Goal: Task Accomplishment & Management: Complete application form

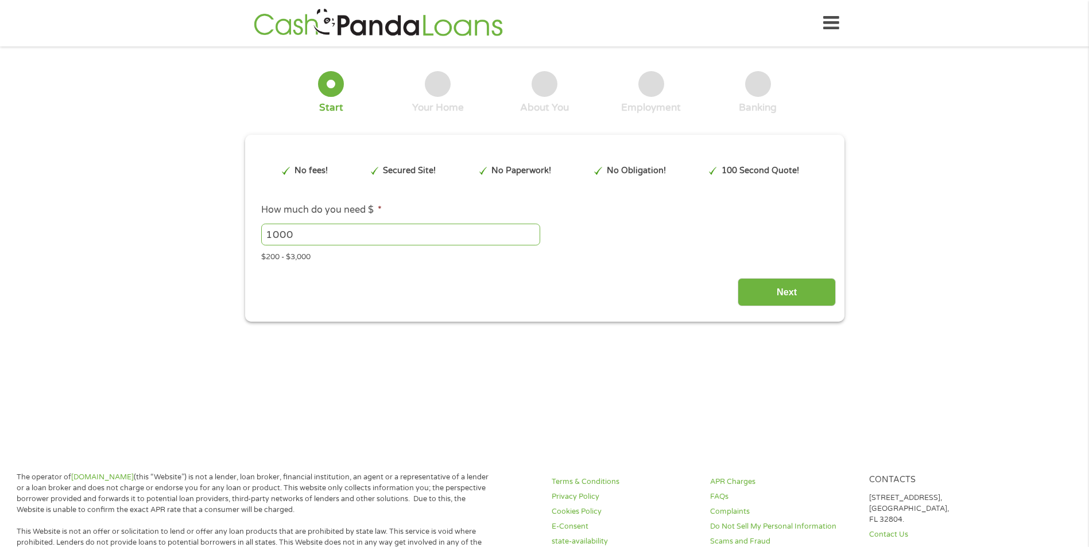
type input "EAIaIQobChMI3MW6xN6jkAMVc05HAR0UHxFIEAAYAyAAEgKOvPD_BwE"
click at [763, 290] on input "Next" at bounding box center [786, 292] width 98 height 28
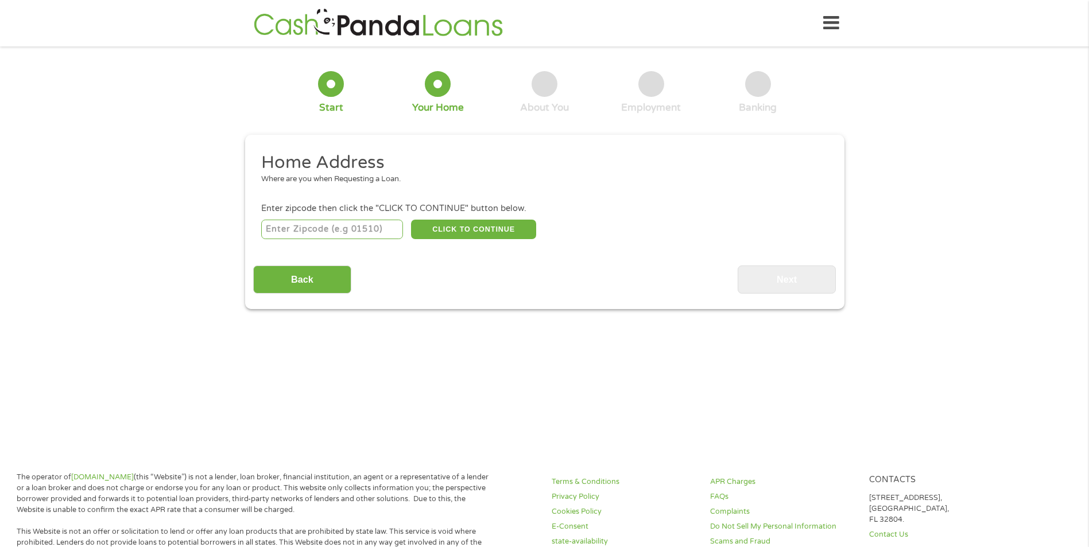
click at [362, 232] on input "number" at bounding box center [332, 230] width 142 height 20
type input "20601"
click at [452, 230] on button "CLICK TO CONTINUE" at bounding box center [473, 230] width 125 height 20
type input "20601"
type input "Waldorf"
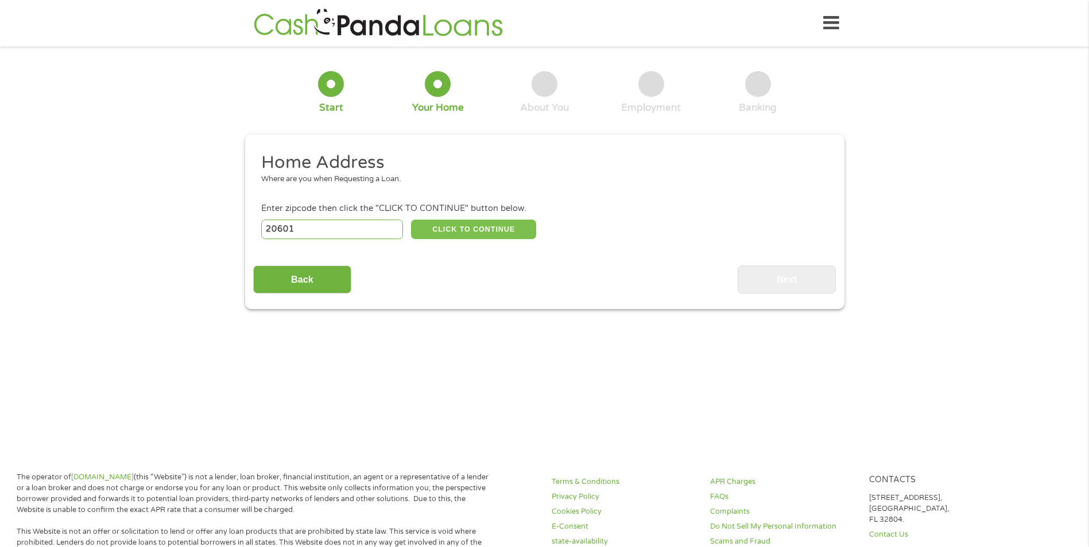
select select "[US_STATE]"
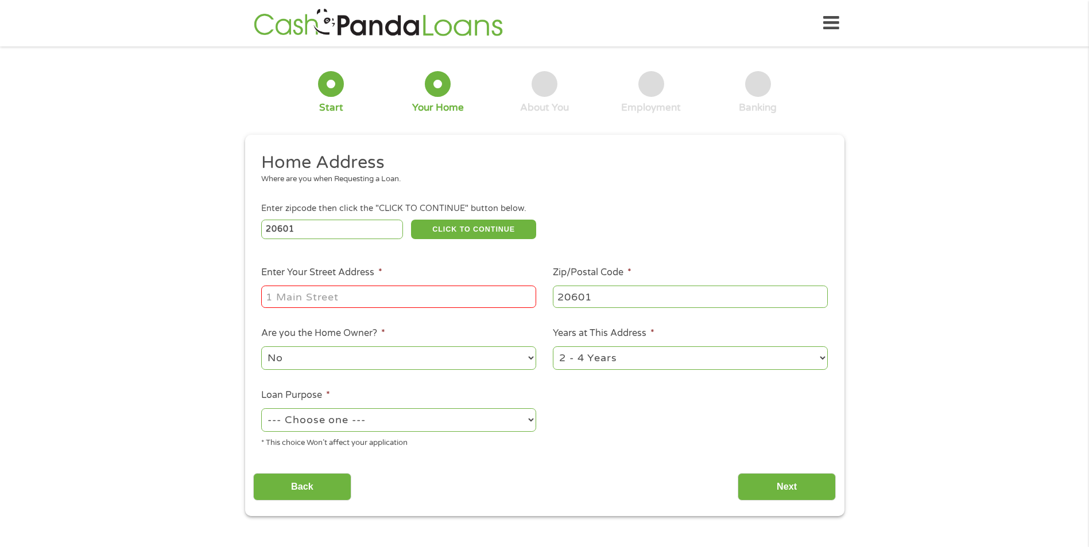
click at [423, 302] on input "Enter Your Street Address *" at bounding box center [398, 297] width 275 height 22
type input "[STREET_ADDRESS]"
select select "yes"
select select "60months"
select select "paybills"
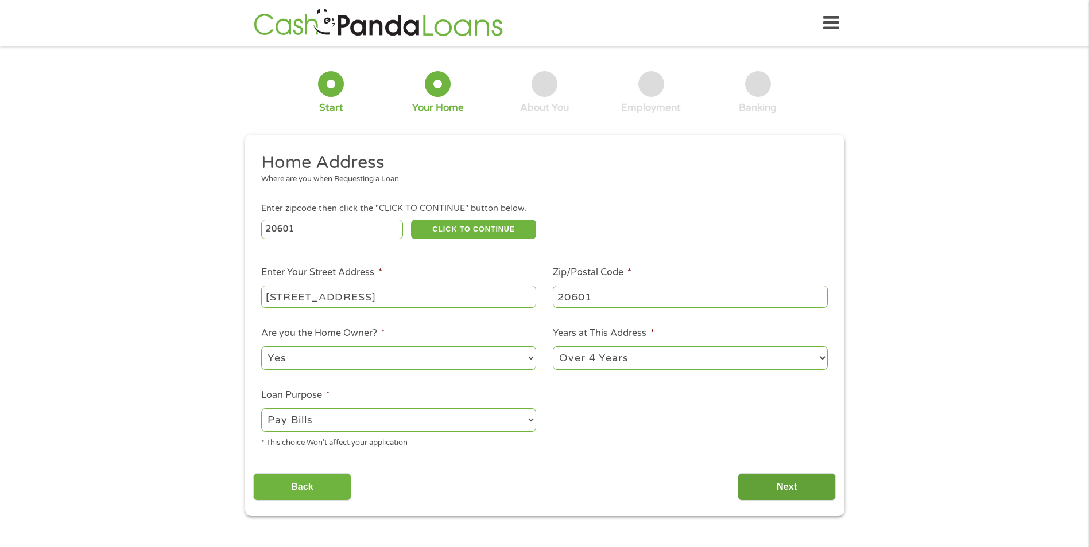
click at [809, 477] on input "Next" at bounding box center [786, 487] width 98 height 28
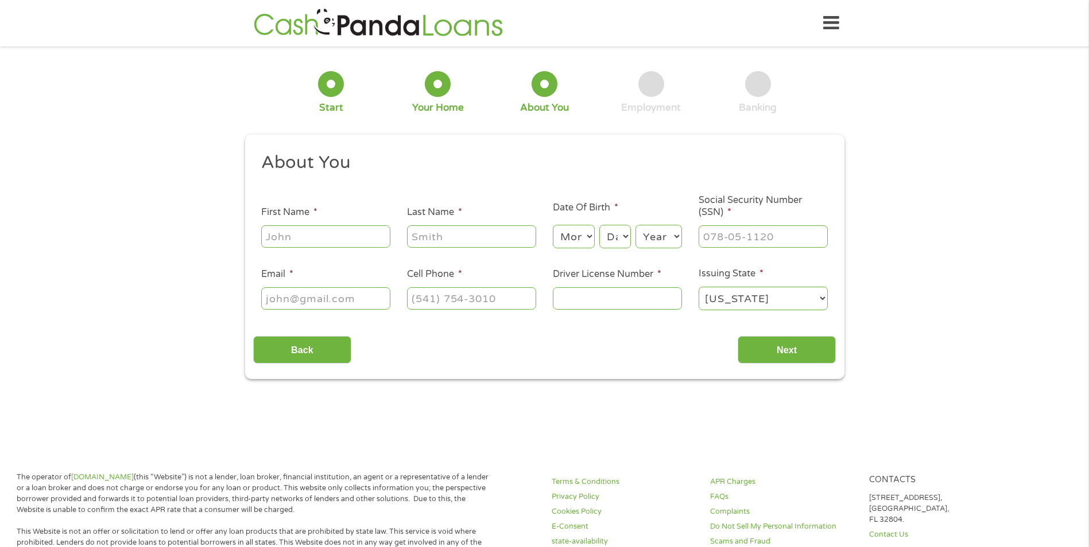
click at [327, 227] on input "First Name *" at bounding box center [325, 237] width 129 height 22
type input "Twynisha"
type input "[PERSON_NAME]"
select select "5"
select select "9"
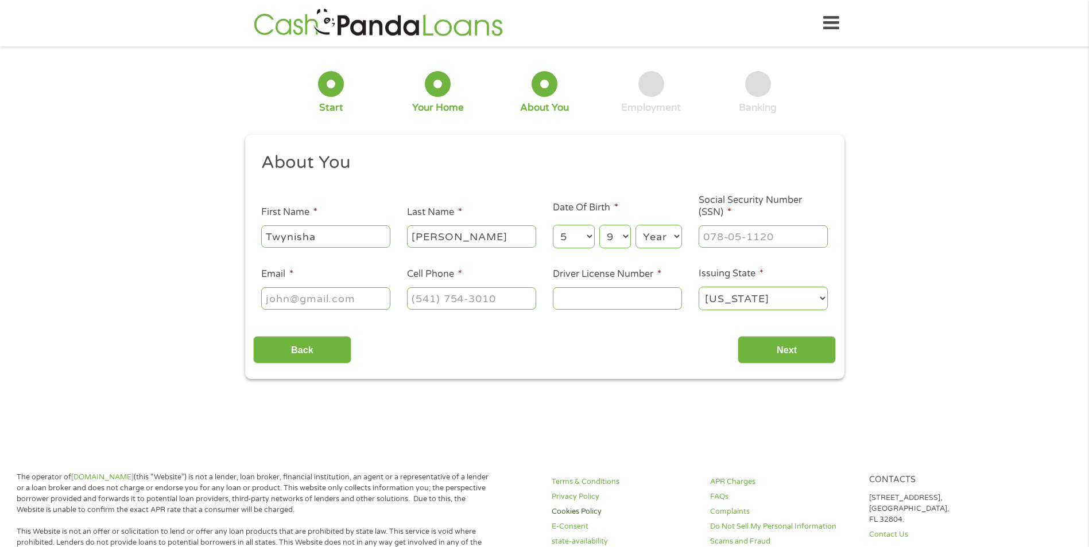
scroll to position [115, 0]
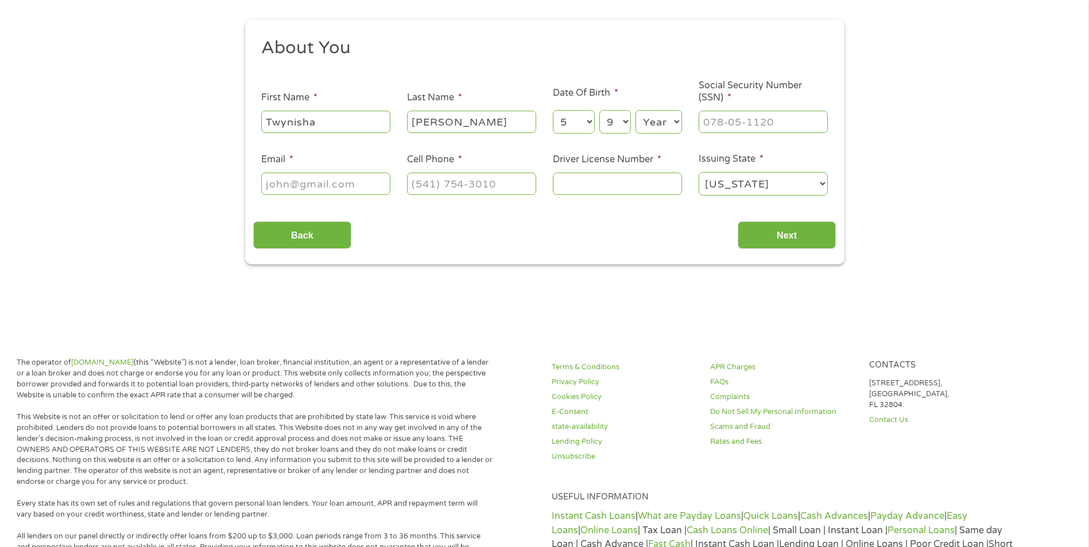
select select "1981"
click at [736, 121] on input "Social Security Number (SSN) *" at bounding box center [762, 122] width 129 height 22
type input "219-96-8117"
click at [316, 185] on input "Email *" at bounding box center [325, 184] width 129 height 22
type input "[EMAIL_ADDRESS][DOMAIN_NAME]"
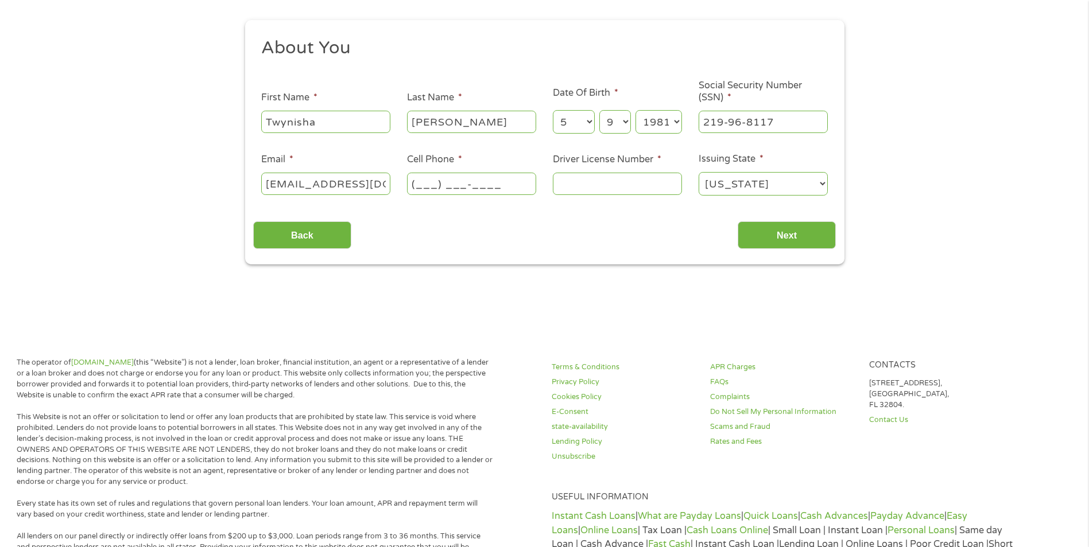
scroll to position [0, 0]
type input "[PHONE_NUMBER]"
click at [620, 185] on input "Driver License Number *" at bounding box center [617, 184] width 129 height 22
type input "m"
type input "MD10275233361"
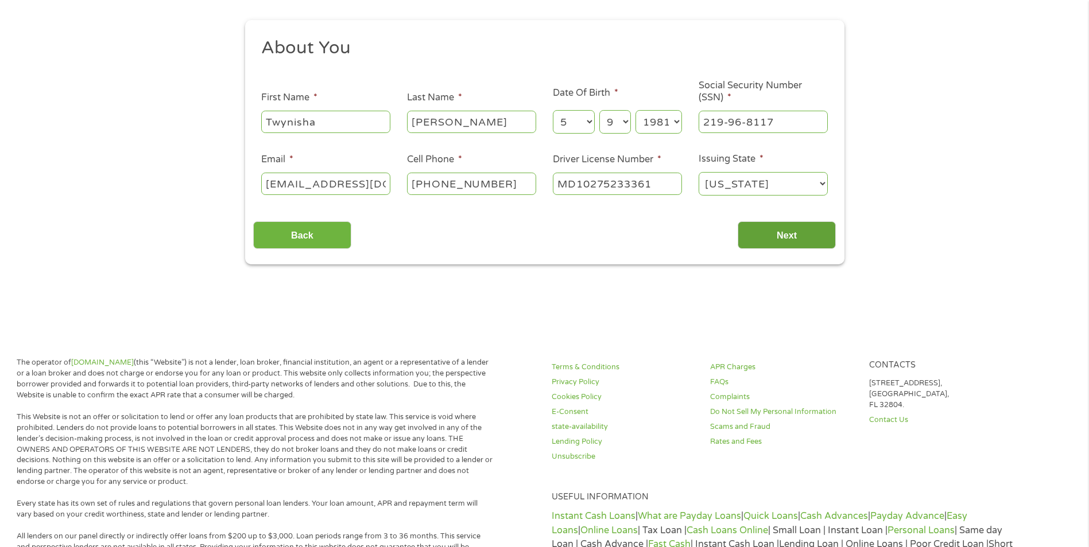
click at [766, 228] on input "Next" at bounding box center [786, 236] width 98 height 28
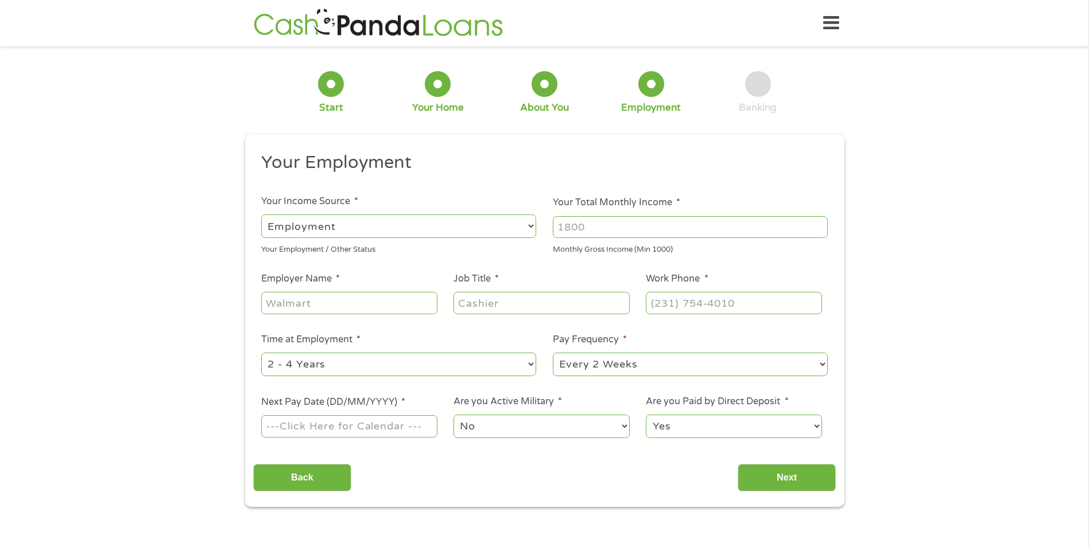
click at [617, 235] on input "Your Total Monthly Income *" at bounding box center [690, 227] width 275 height 22
type input "6400"
click at [296, 302] on input "Employer Name *" at bounding box center [349, 303] width 176 height 22
type input "d"
type input "DT Professional Services"
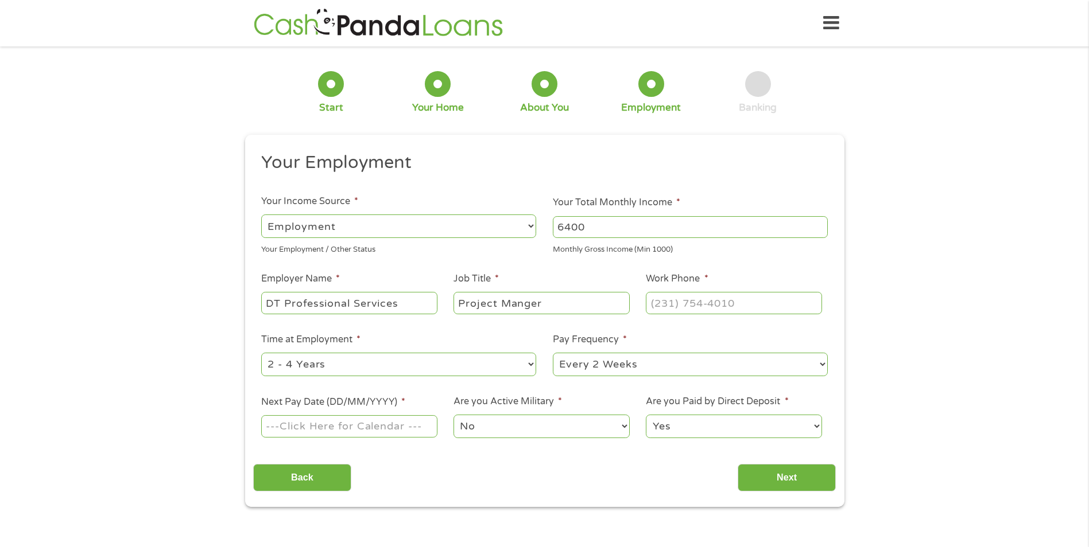
type input "Project Manger"
type input "[PHONE_NUMBER]"
select select "60months"
click at [365, 424] on input "Next Pay Date (DD/MM/YYYY) *" at bounding box center [349, 426] width 176 height 22
type input "[DATE]"
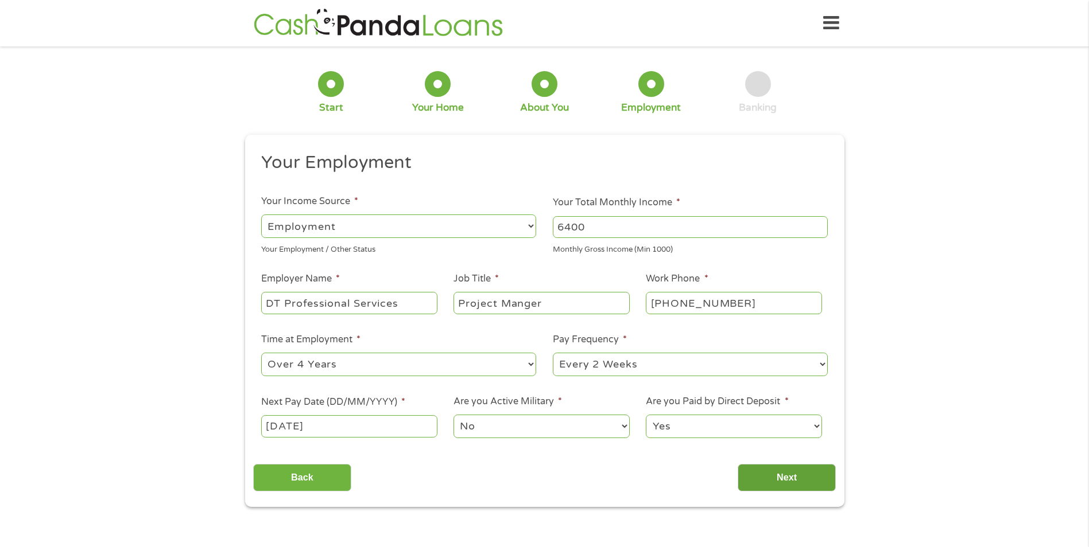
drag, startPoint x: 771, startPoint y: 471, endPoint x: 784, endPoint y: 480, distance: 15.3
click at [784, 480] on input "Next" at bounding box center [786, 478] width 98 height 28
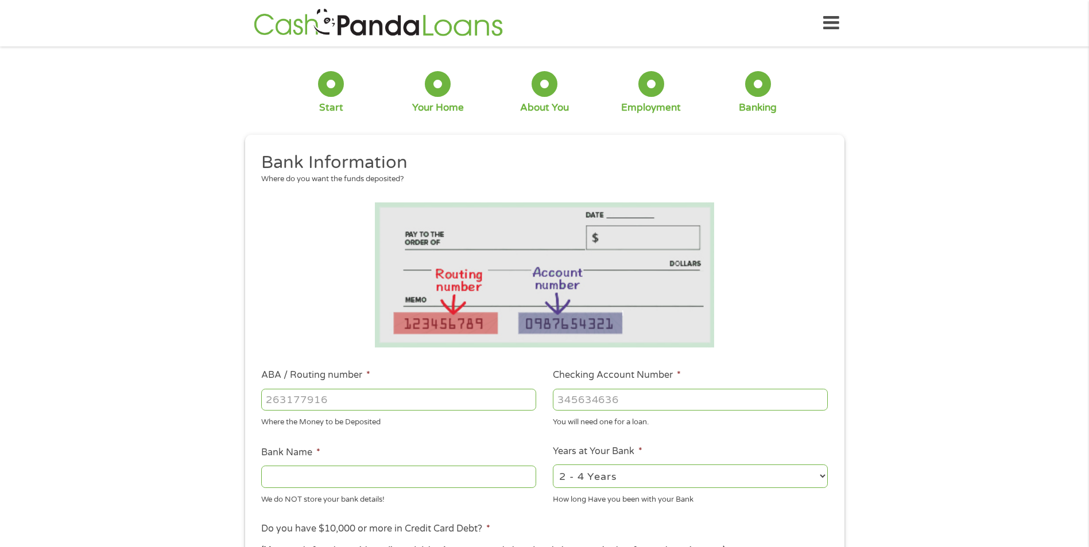
scroll to position [57, 0]
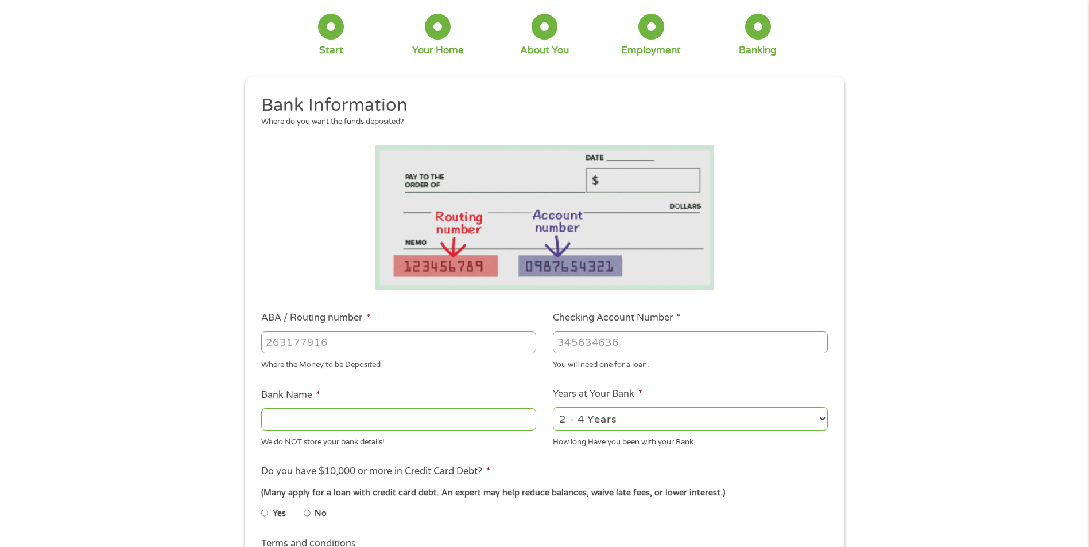
click at [320, 340] on input "ABA / Routing number *" at bounding box center [398, 343] width 275 height 22
type input "256074974"
type input "NAVY FEDERAL CREDIT UNION"
type input "256074974"
click at [712, 340] on input "Checking Account Number *" at bounding box center [690, 343] width 275 height 22
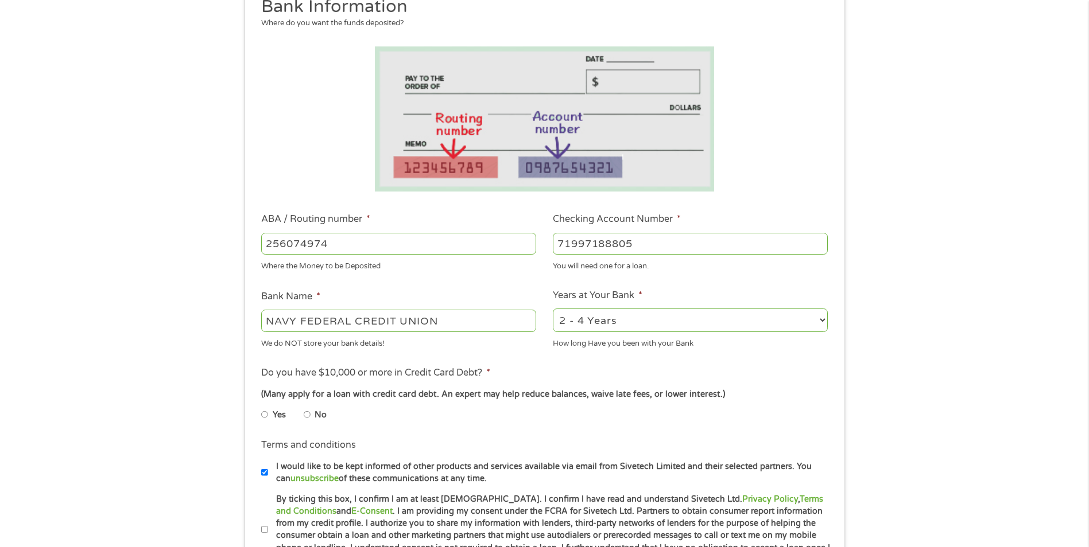
scroll to position [172, 0]
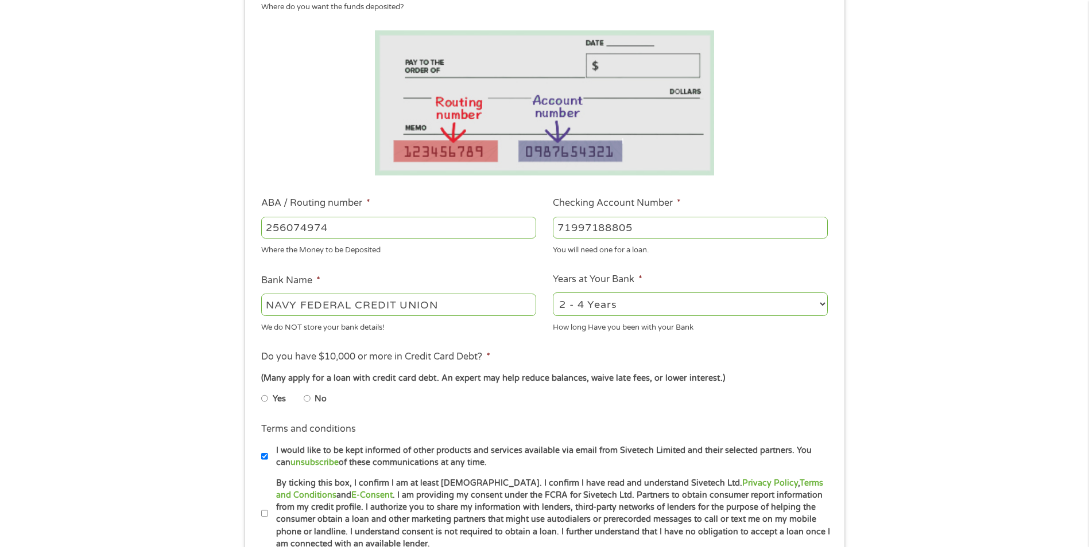
type input "71997188805"
select select "60months"
click at [312, 399] on li "No" at bounding box center [324, 399] width 41 height 22
click at [305, 399] on input "No" at bounding box center [307, 399] width 7 height 18
radio input "true"
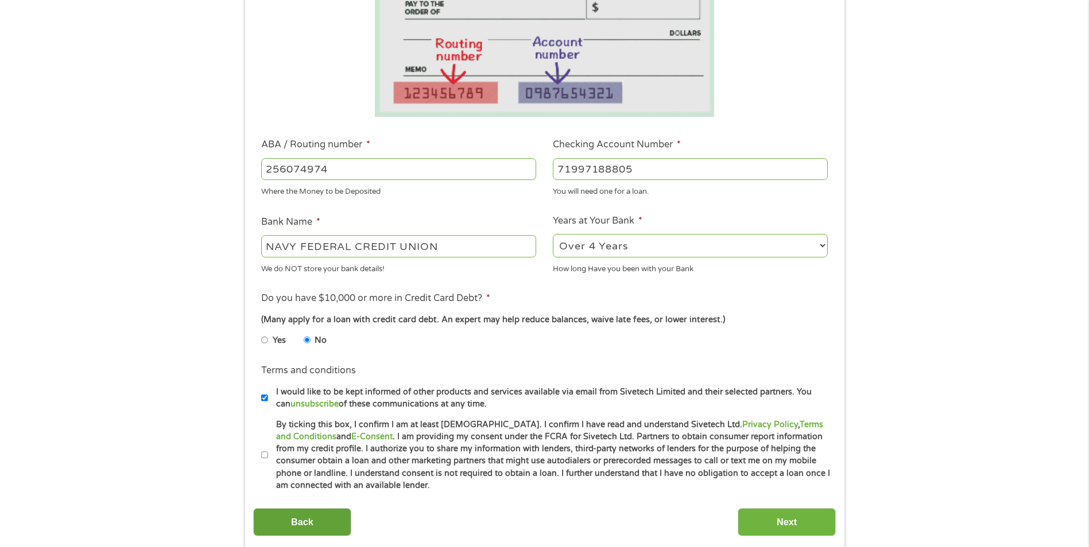
scroll to position [344, 0]
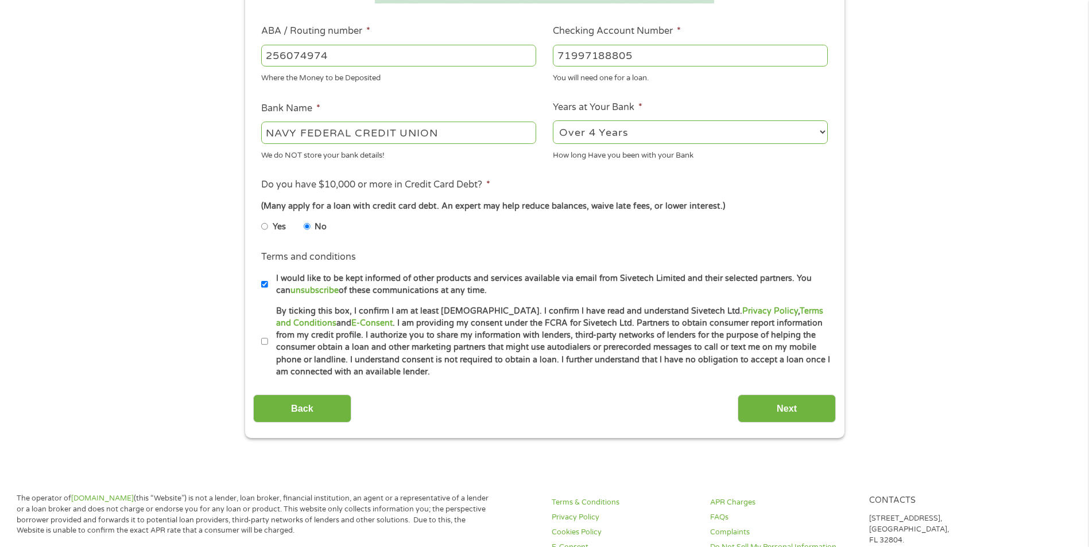
click at [265, 335] on input "By ticking this box, I confirm I am at least [DEMOGRAPHIC_DATA]. I confirm I ha…" at bounding box center [264, 342] width 7 height 18
checkbox input "true"
click at [791, 409] on input "Next" at bounding box center [786, 409] width 98 height 28
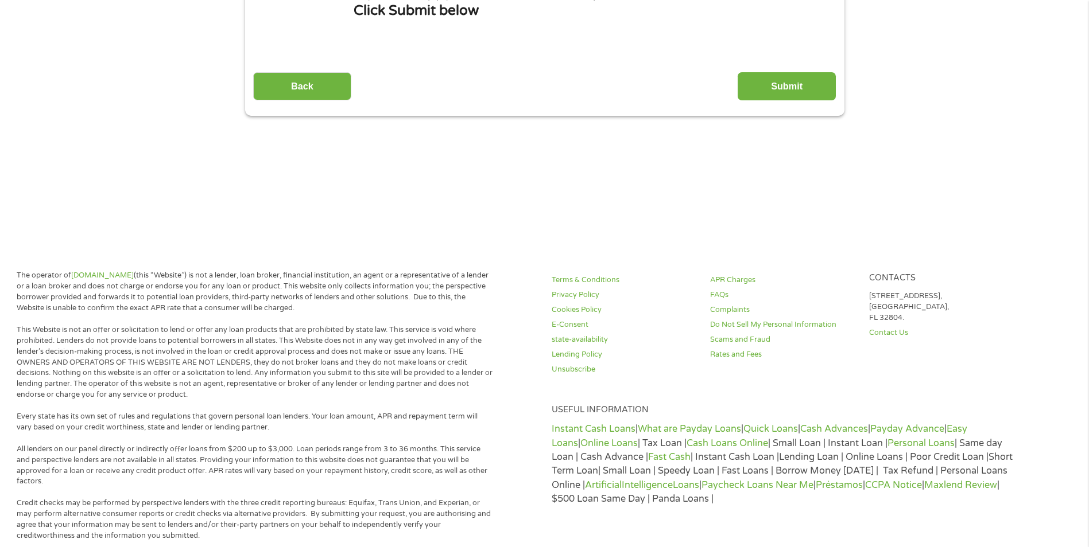
scroll to position [0, 0]
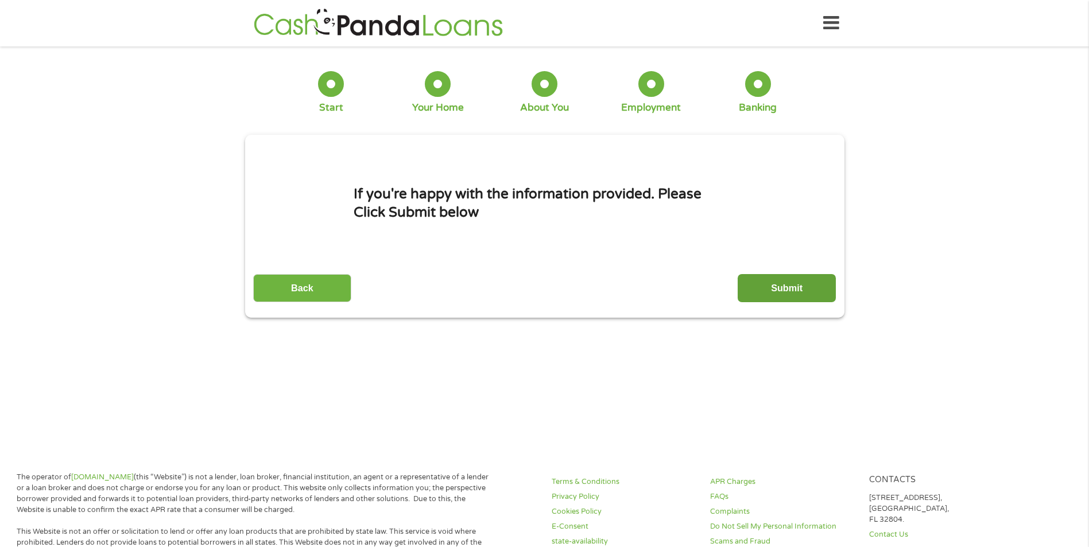
click at [798, 286] on input "Submit" at bounding box center [786, 288] width 98 height 28
